Goal: Transaction & Acquisition: Purchase product/service

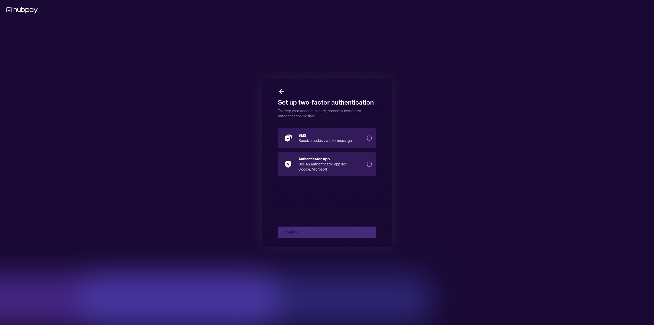
click at [313, 140] on div "Receive codes via text message" at bounding box center [331, 140] width 64 height 5
click at [367, 140] on button "SMS Receive codes via text message" at bounding box center [369, 137] width 5 height 5
click at [315, 235] on button "Continue" at bounding box center [327, 231] width 98 height 11
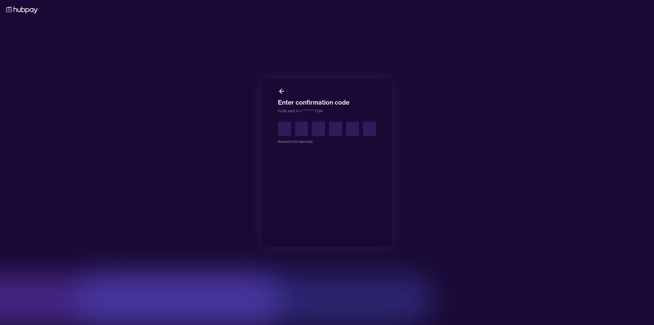
type input "*"
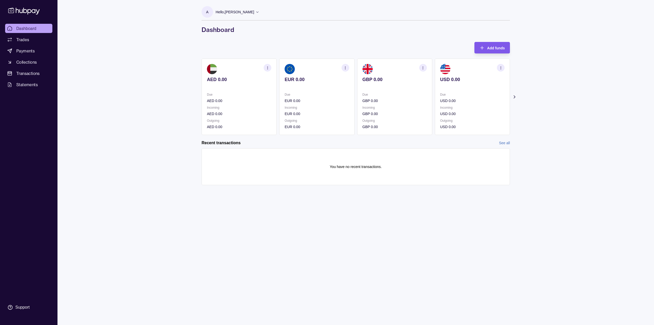
click at [496, 51] on div "Add funds" at bounding box center [488, 48] width 33 height 12
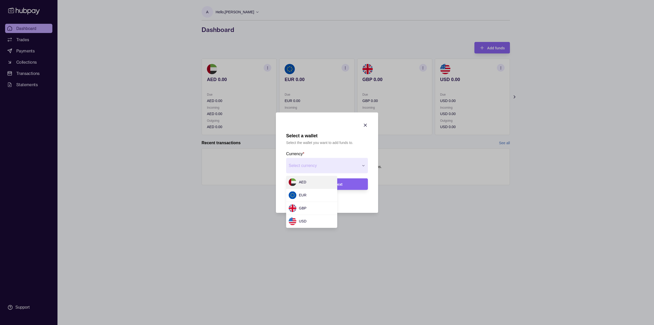
click at [305, 325] on div "Select a wallet Select the wallet you want to add funds to. Currency * Select c…" at bounding box center [327, 325] width 654 height 0
click at [342, 184] on span "Next" at bounding box center [339, 184] width 8 height 4
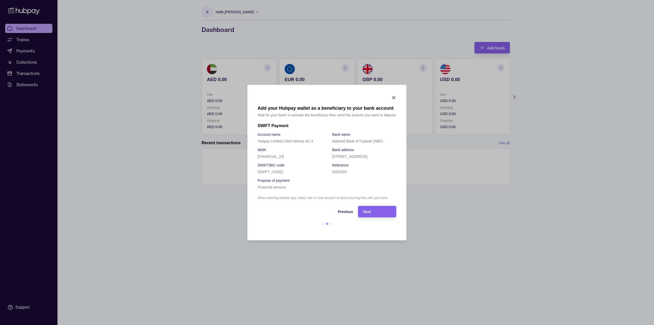
click at [394, 97] on icon "button" at bounding box center [394, 97] width 5 height 5
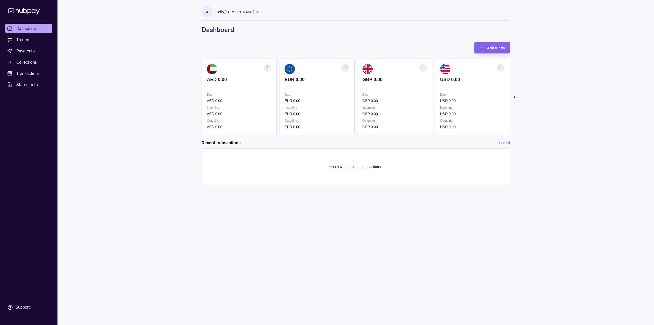
click at [268, 65] on section "button" at bounding box center [268, 68] width 8 height 8
click at [231, 92] on link "Download account details" at bounding box center [236, 93] width 41 height 6
click at [515, 97] on icon at bounding box center [514, 97] width 1 height 3
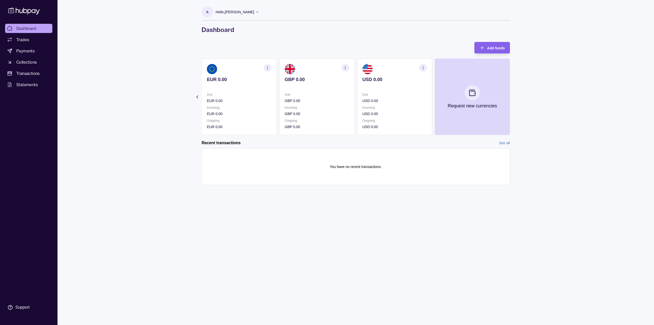
click at [196, 95] on icon at bounding box center [197, 96] width 5 height 5
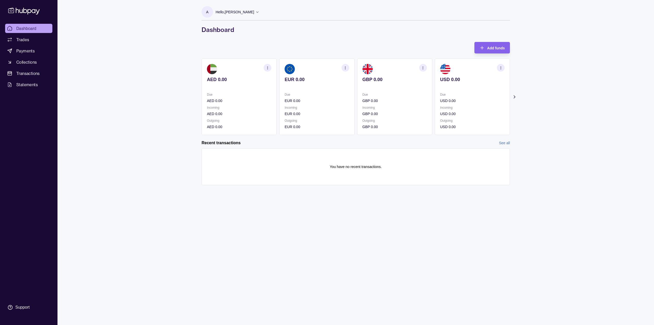
click at [269, 67] on icon "button" at bounding box center [268, 68] width 4 height 4
click at [224, 81] on link "View account details" at bounding box center [232, 81] width 32 height 6
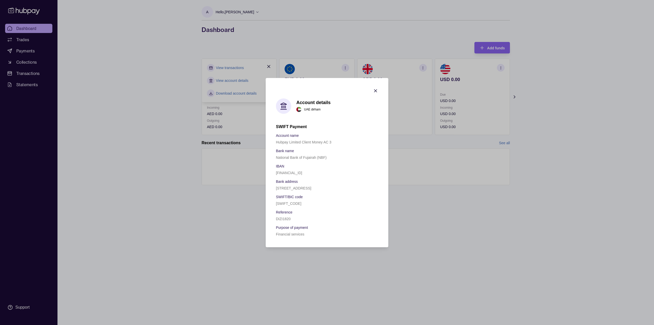
click at [375, 92] on icon "button" at bounding box center [375, 90] width 5 height 5
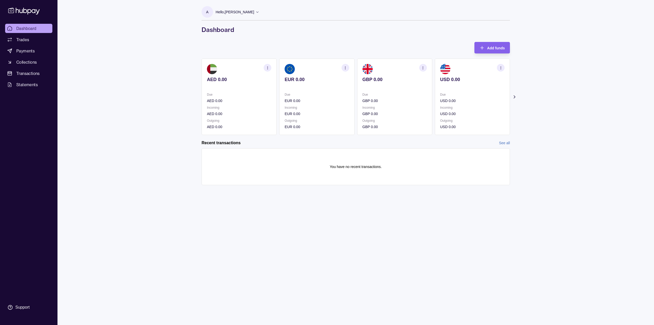
click at [501, 68] on icon "button" at bounding box center [501, 68] width 4 height 4
click at [457, 79] on link "View account details" at bounding box center [465, 81] width 32 height 6
click at [268, 68] on circle "button" at bounding box center [268, 67] width 0 height 0
click at [230, 79] on link "View account details" at bounding box center [232, 81] width 32 height 6
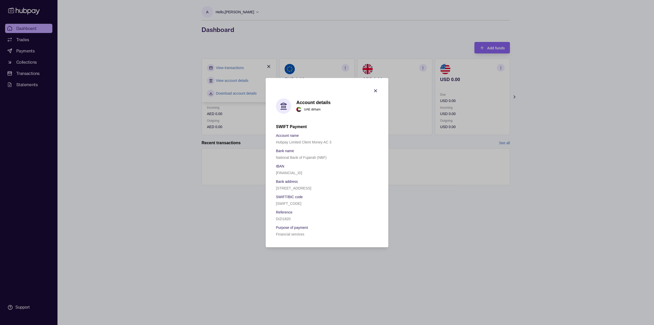
click at [376, 92] on icon "button" at bounding box center [375, 90] width 5 height 5
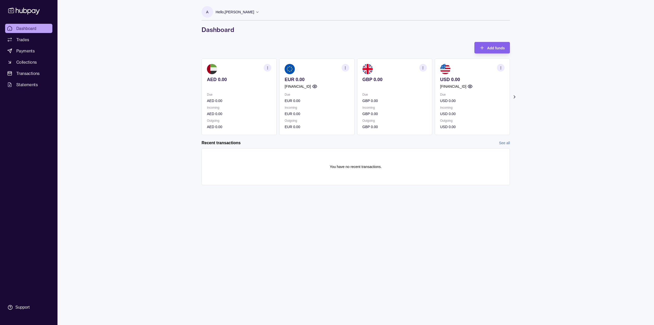
click at [268, 68] on icon "button" at bounding box center [268, 68] width 4 height 4
click at [240, 79] on link "View account details" at bounding box center [232, 81] width 32 height 6
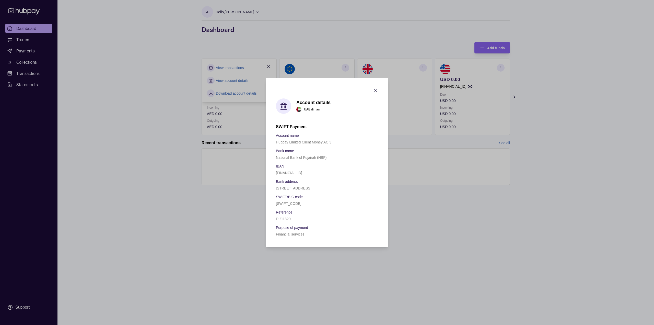
click at [375, 91] on icon "button" at bounding box center [375, 90] width 3 height 3
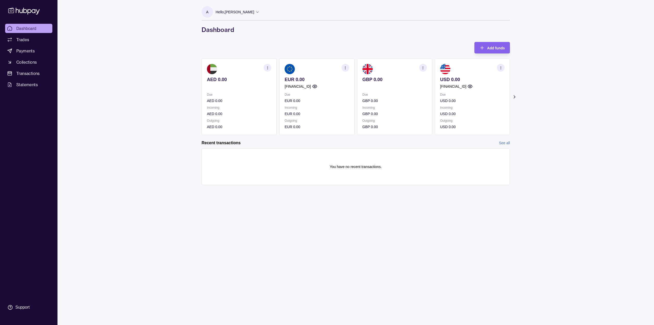
click at [502, 67] on icon "button" at bounding box center [501, 68] width 4 height 4
click at [472, 81] on link "View account details" at bounding box center [465, 81] width 32 height 6
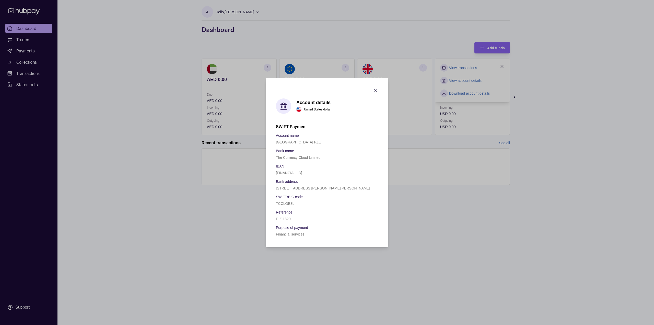
click at [376, 91] on icon "button" at bounding box center [375, 90] width 5 height 5
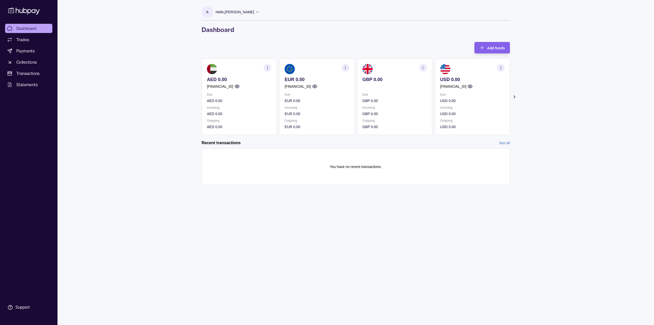
click at [269, 69] on icon "button" at bounding box center [268, 68] width 4 height 4
click at [245, 79] on link "View account details" at bounding box center [232, 81] width 32 height 6
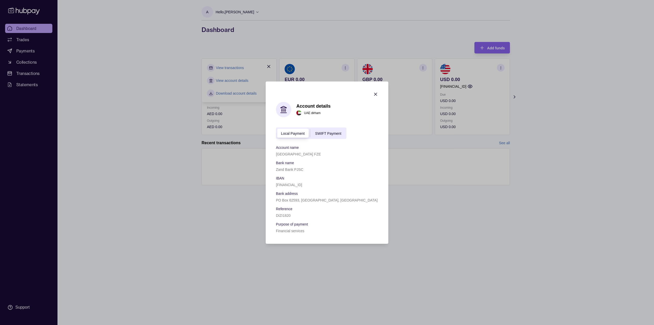
click at [375, 95] on icon "button" at bounding box center [375, 94] width 5 height 5
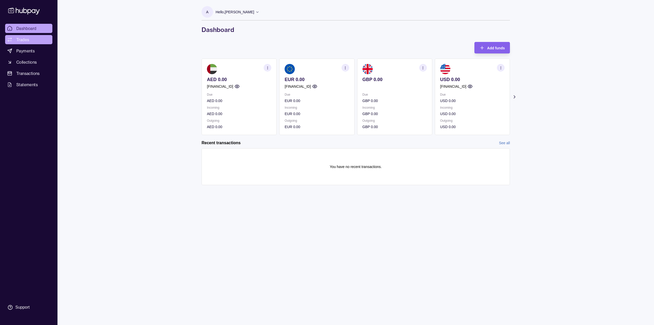
click at [25, 40] on span "Trades" at bounding box center [22, 40] width 13 height 6
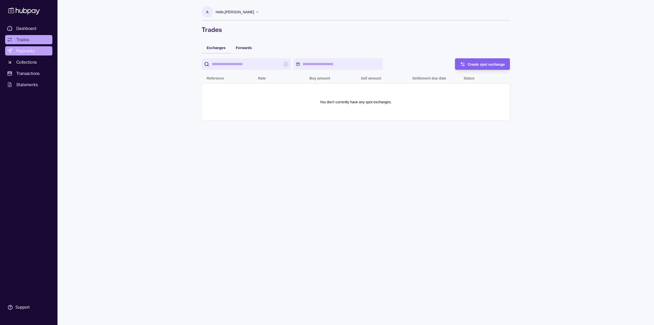
click at [28, 51] on span "Payments" at bounding box center [25, 51] width 18 height 6
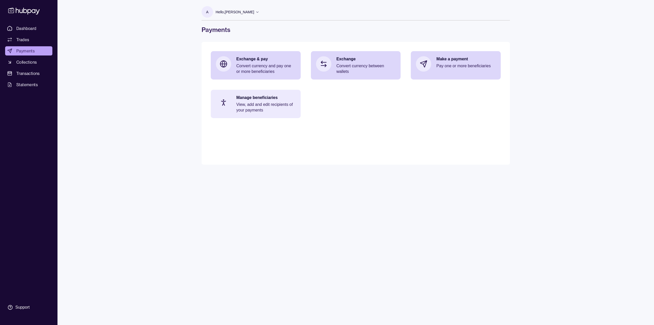
click at [267, 109] on p "View, add and edit recipients of your payments" at bounding box center [265, 107] width 59 height 11
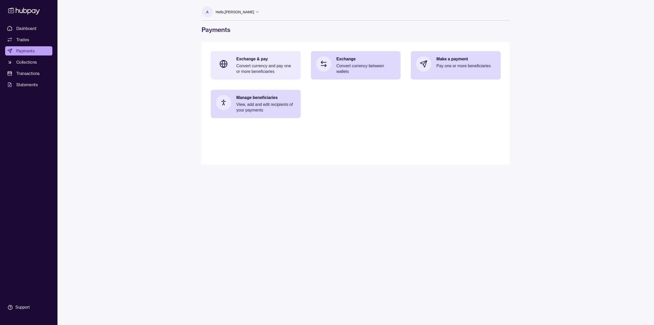
click at [266, 60] on p "Exchange & pay" at bounding box center [265, 59] width 59 height 6
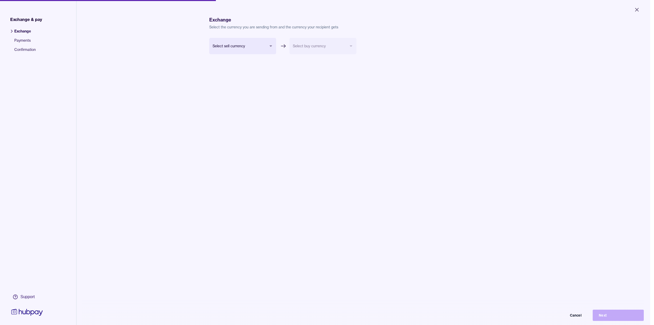
click at [238, 46] on body "Close Exchange & pay Exchange Payments Confirmation Support Exchange Select the…" at bounding box center [325, 162] width 651 height 325
select select "***"
click at [306, 49] on body "Close Exchange & pay Exchange Payments Confirmation Support Exchange Select the…" at bounding box center [327, 162] width 654 height 325
select select "***"
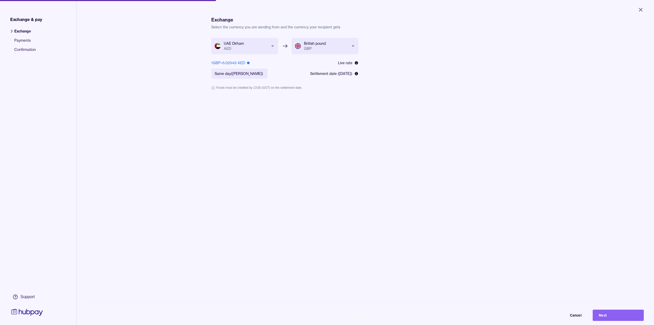
click at [325, 51] on body "**********" at bounding box center [327, 162] width 654 height 325
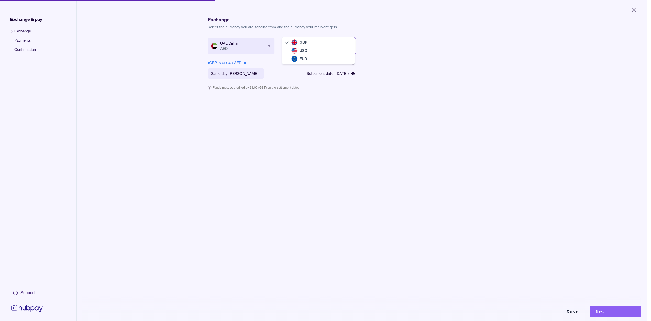
click at [25, 21] on html "**********" at bounding box center [325, 160] width 651 height 321
click at [23, 43] on span "Payments" at bounding box center [24, 42] width 21 height 9
click at [22, 40] on span "Payments" at bounding box center [24, 42] width 21 height 9
click at [575, 317] on button "Cancel" at bounding box center [558, 311] width 51 height 11
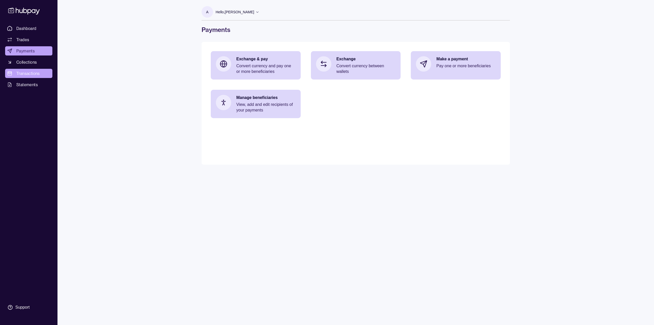
click at [25, 73] on span "Transactions" at bounding box center [28, 73] width 24 height 6
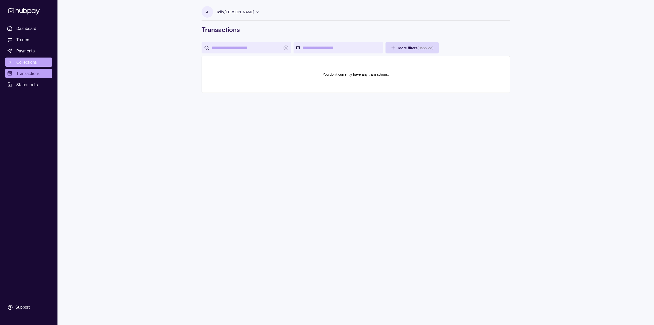
click at [30, 62] on span "Collections" at bounding box center [26, 62] width 20 height 6
